Goal: Complete application form

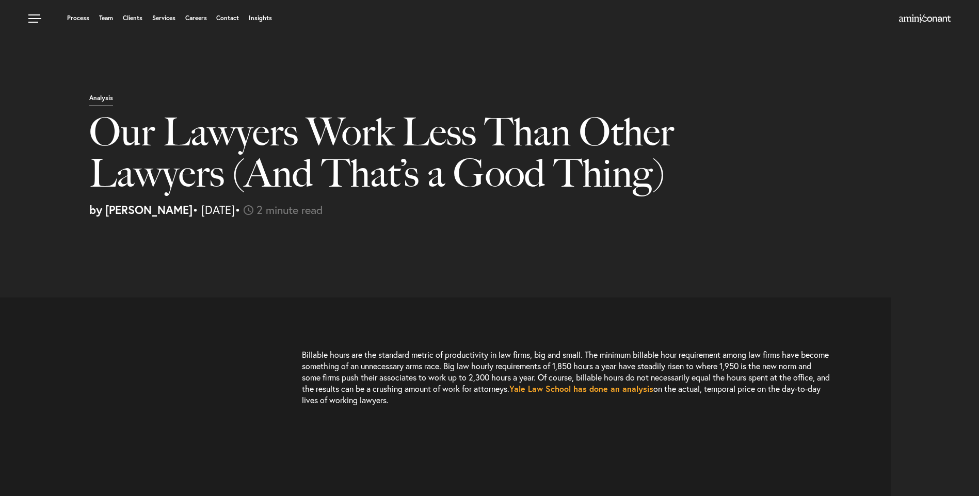
select select "US"
select select "Austin"
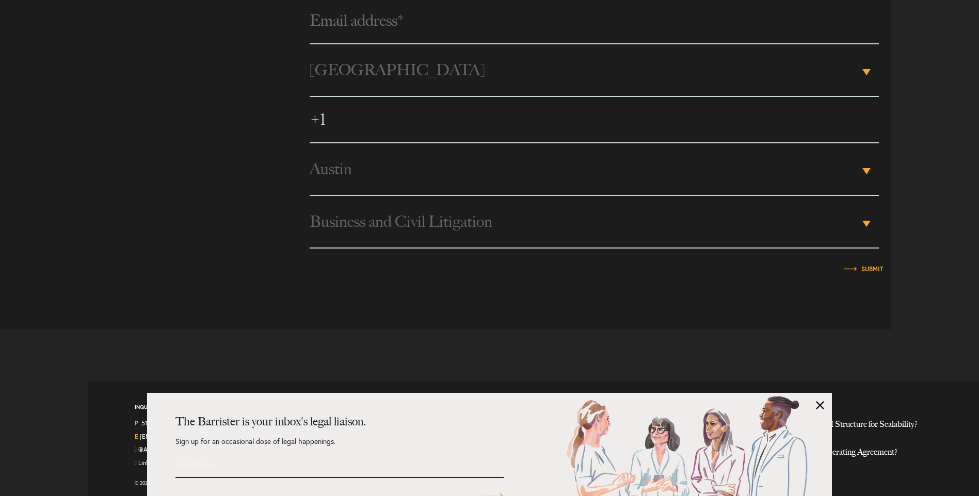
scroll to position [1477, 0]
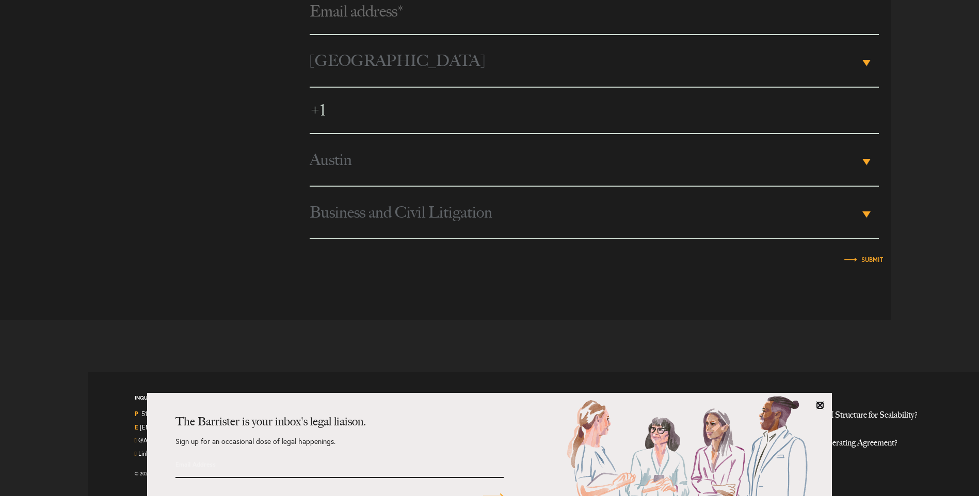
click at [818, 402] on link at bounding box center [820, 405] width 8 height 8
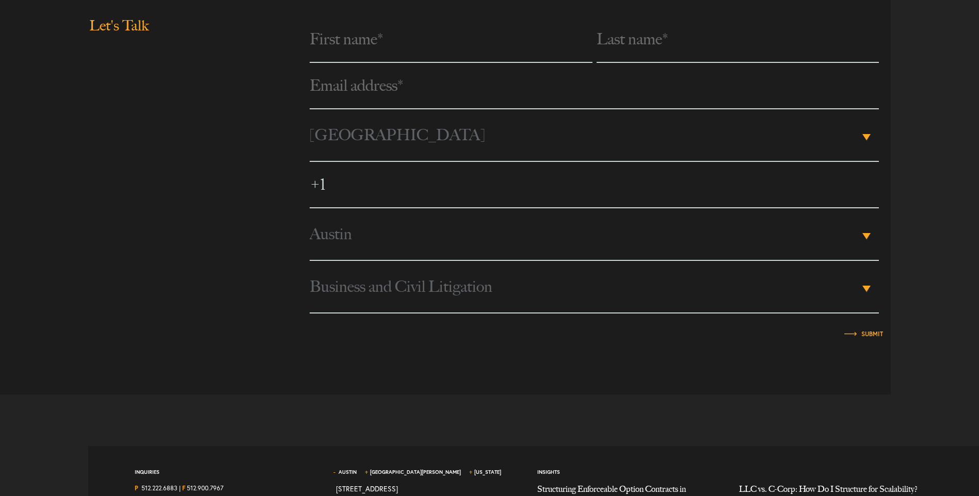
scroll to position [1426, 0]
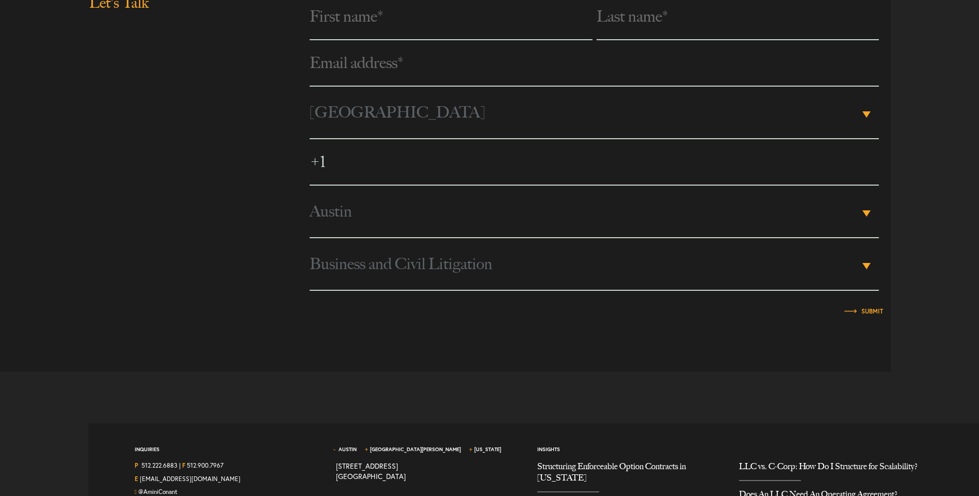
click at [865, 212] on b "▾" at bounding box center [866, 214] width 8 height 6
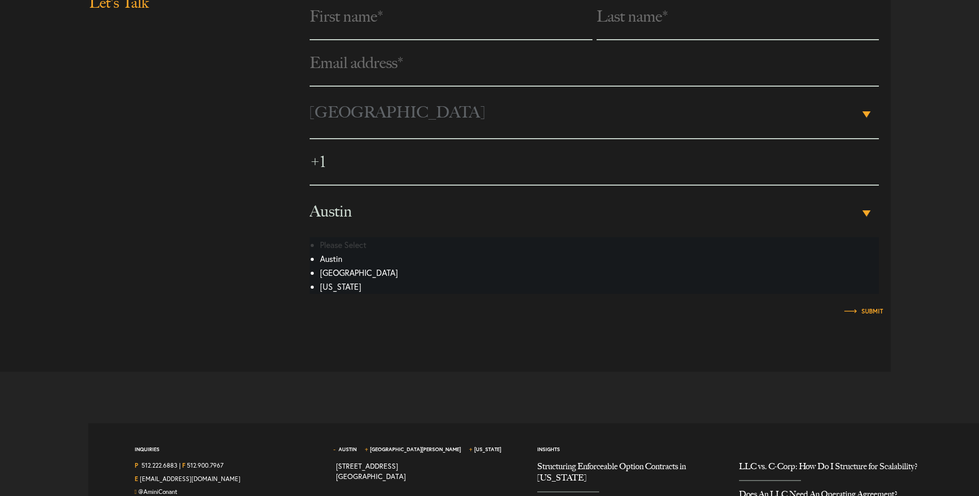
click at [336, 257] on li "Austin" at bounding box center [571, 259] width 502 height 14
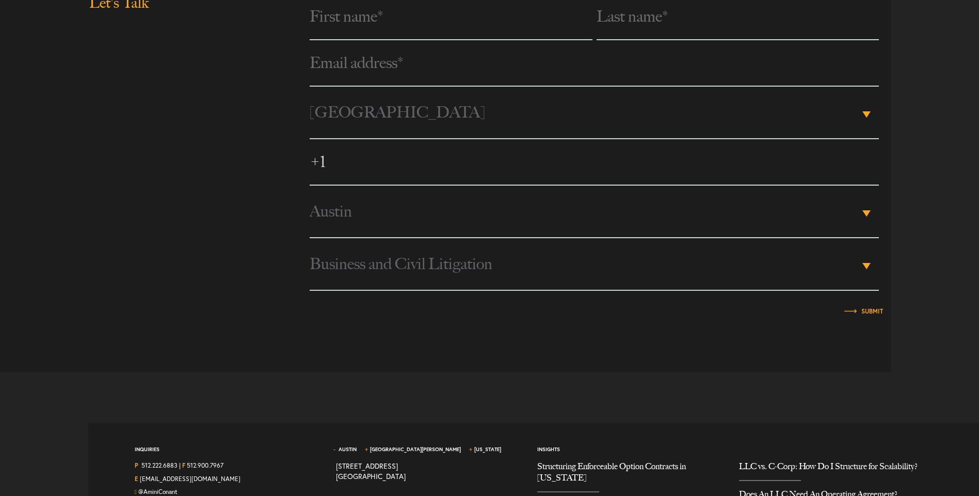
click at [865, 269] on b "▾" at bounding box center [866, 266] width 8 height 6
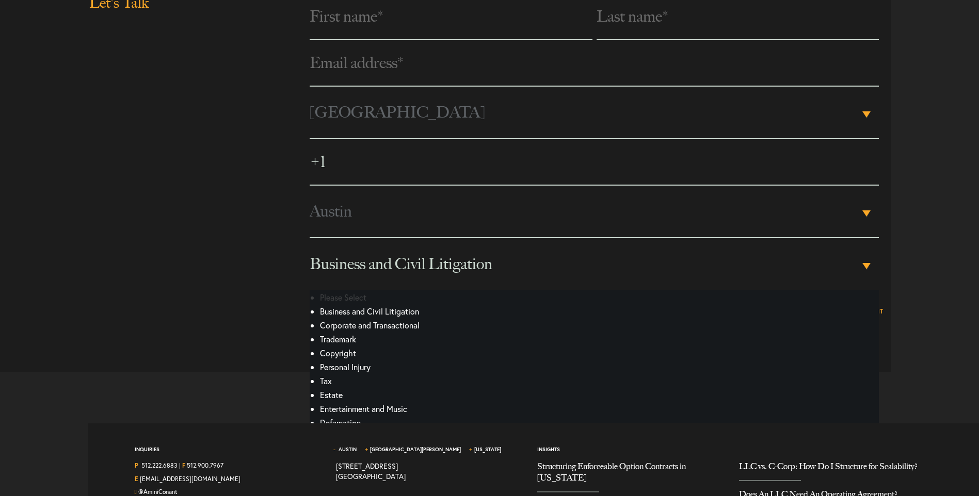
scroll to position [1477, 0]
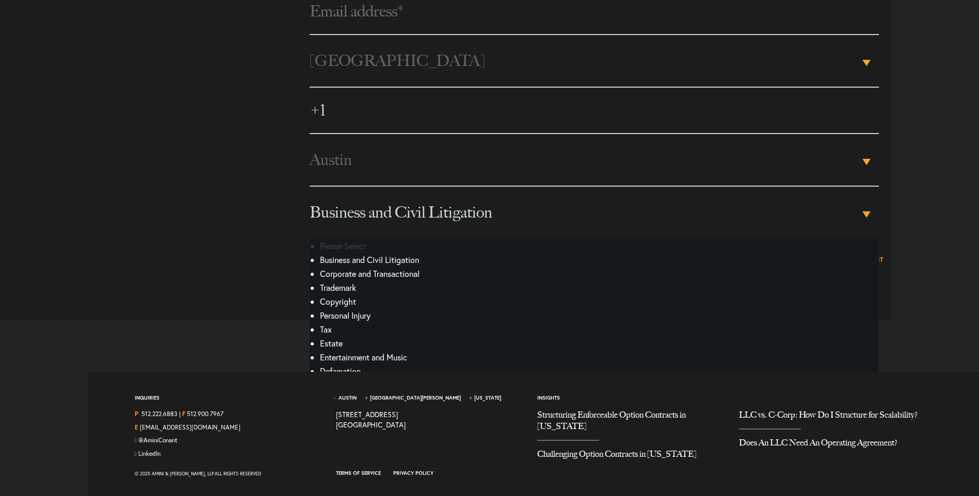
click at [328, 333] on li "Tax" at bounding box center [571, 330] width 502 height 14
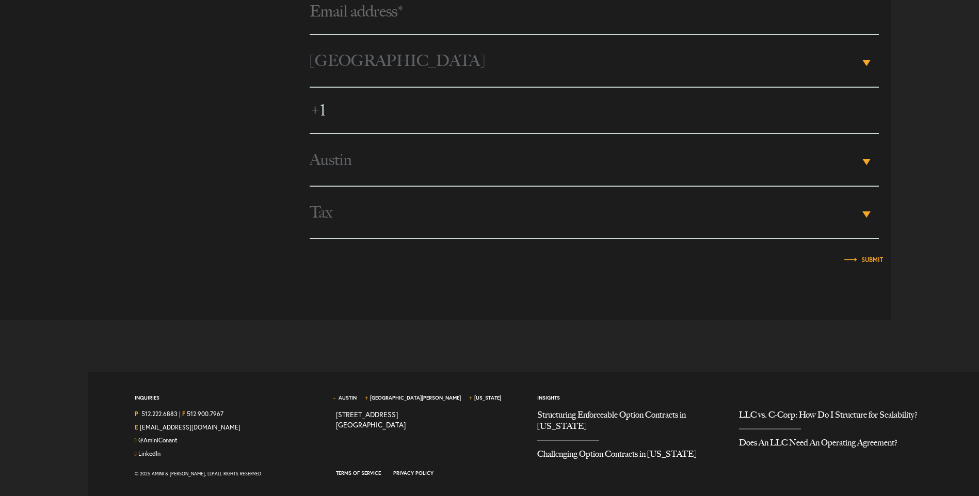
click at [866, 216] on b "▾" at bounding box center [866, 215] width 8 height 6
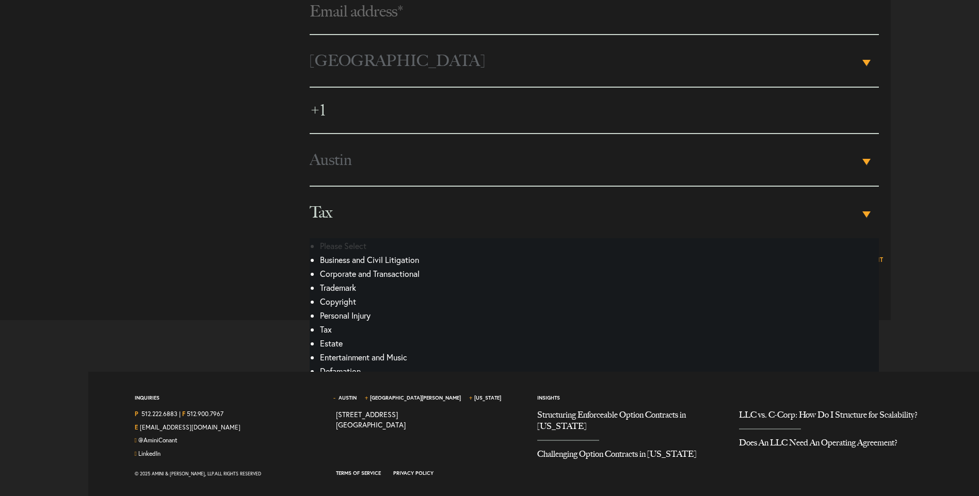
click at [339, 347] on li "Estate" at bounding box center [571, 344] width 502 height 14
select select "Estate"
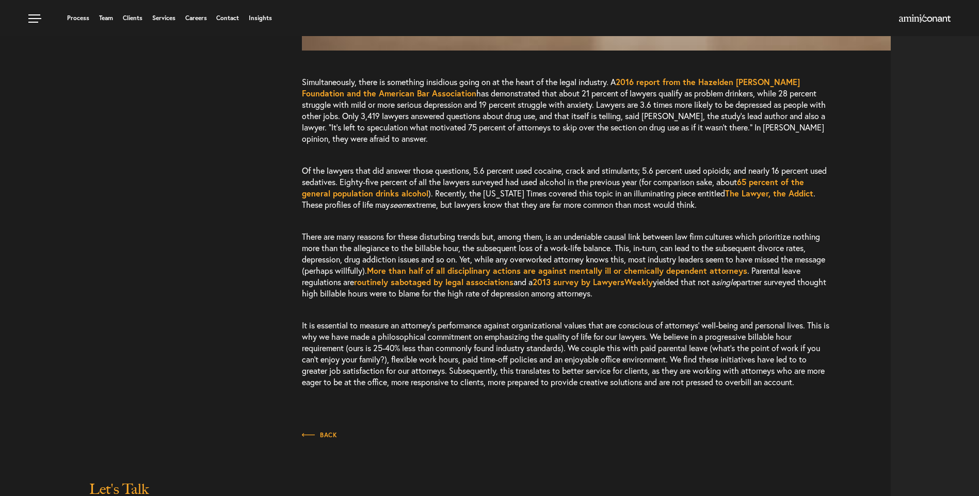
scroll to position [755, 0]
